Goal: Find specific page/section: Find specific page/section

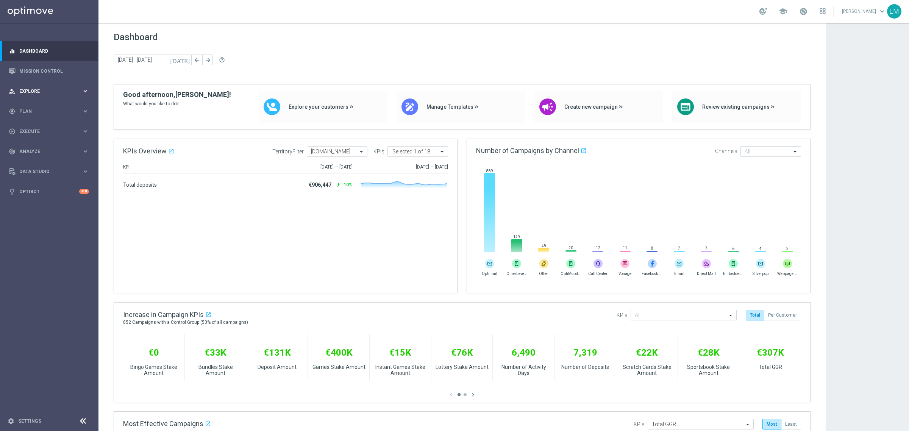
click at [58, 84] on div "person_search Explore keyboard_arrow_right" at bounding box center [49, 91] width 98 height 20
click at [70, 61] on link "Mission Control" at bounding box center [54, 71] width 70 height 20
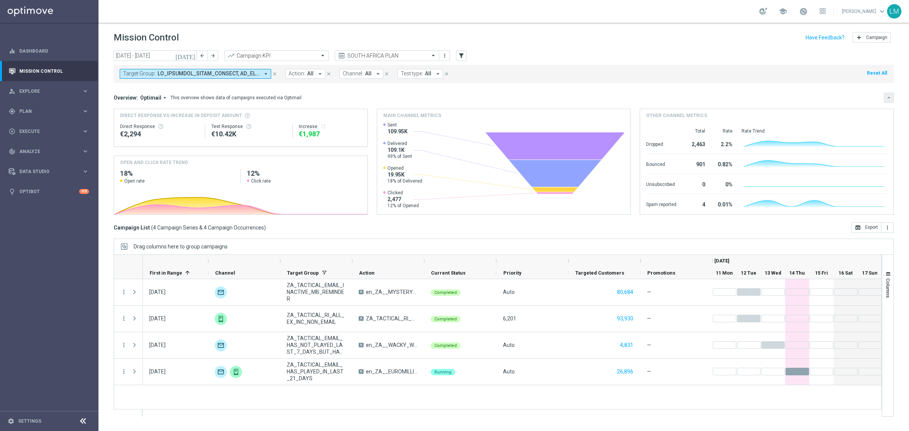
click at [727, 97] on button "keyboard_arrow_down" at bounding box center [889, 98] width 10 height 10
